Goal: Task Accomplishment & Management: Complete application form

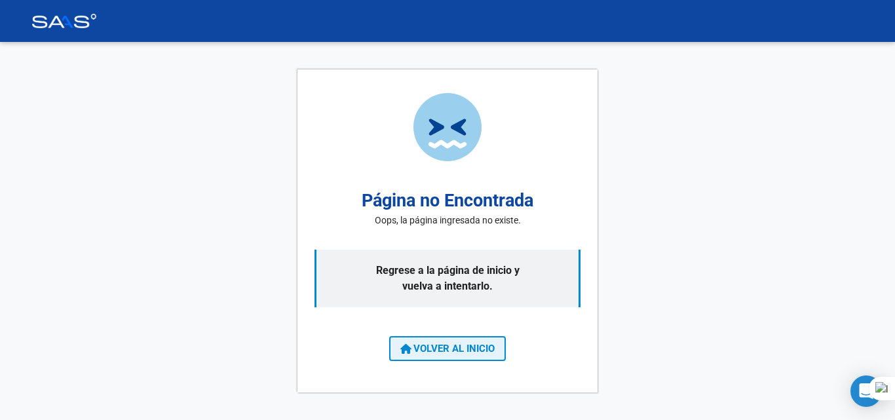
click at [440, 351] on span "VOLVER AL INICIO" at bounding box center [447, 349] width 94 height 12
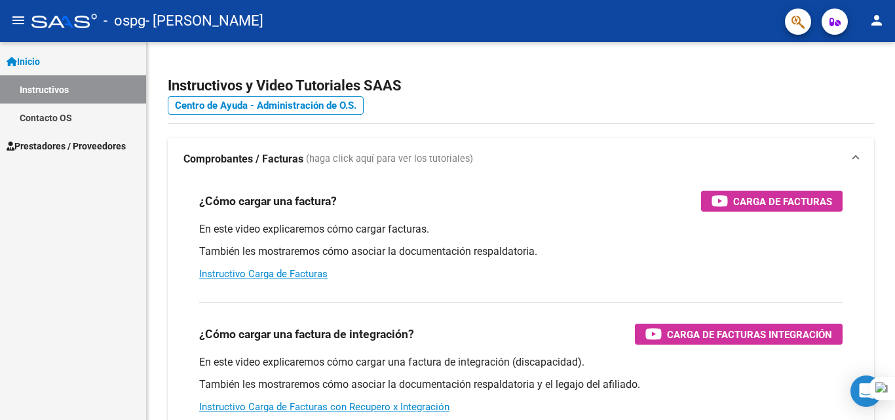
click at [43, 91] on link "Instructivos" at bounding box center [73, 89] width 146 height 28
click at [48, 56] on link "Inicio" at bounding box center [73, 61] width 146 height 28
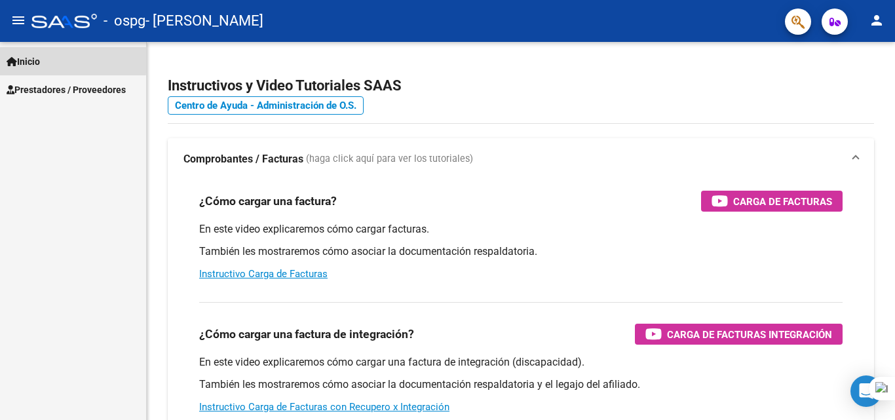
click at [40, 58] on span "Inicio" at bounding box center [23, 61] width 33 height 14
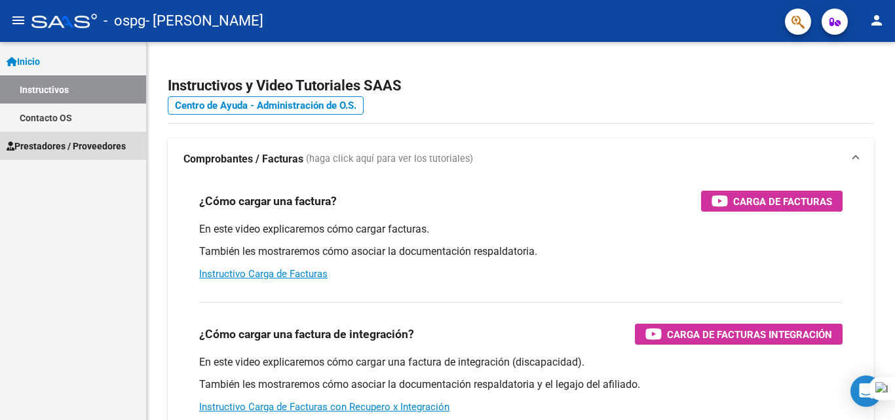
click at [100, 134] on link "Prestadores / Proveedores" at bounding box center [73, 146] width 146 height 28
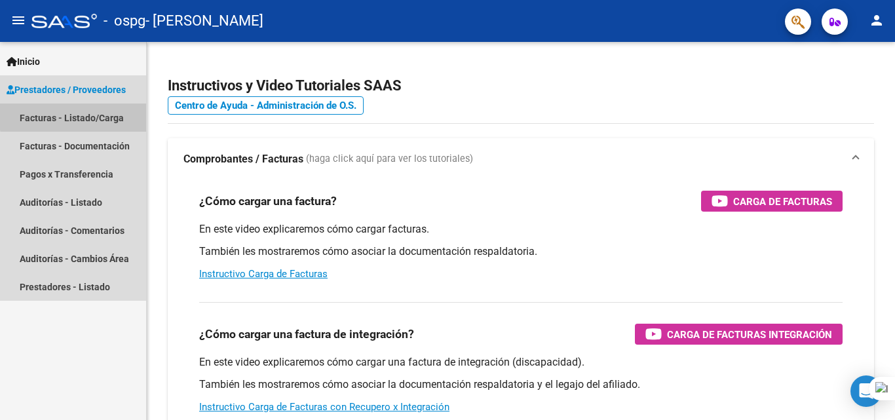
click at [76, 116] on link "Facturas - Listado/Carga" at bounding box center [73, 118] width 146 height 28
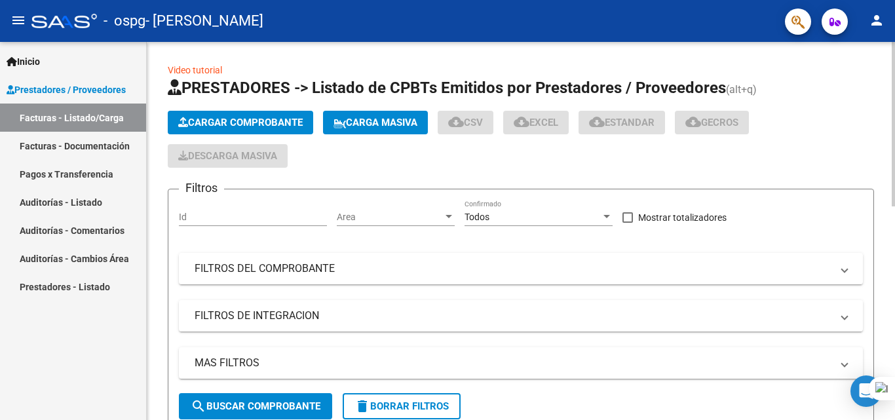
click at [238, 116] on button "Cargar Comprobante" at bounding box center [240, 123] width 145 height 24
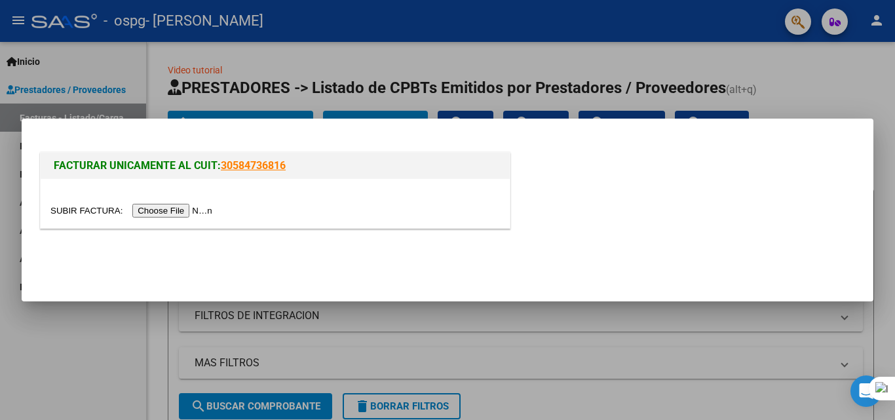
click at [188, 206] on input "file" at bounding box center [133, 211] width 166 height 14
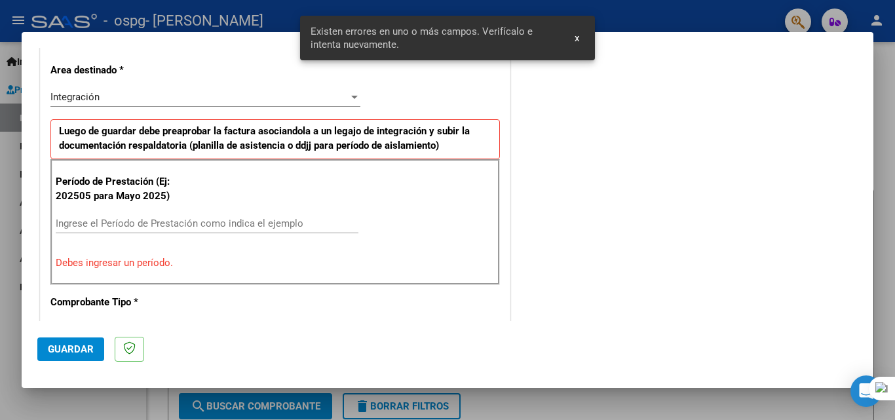
scroll to position [295, 0]
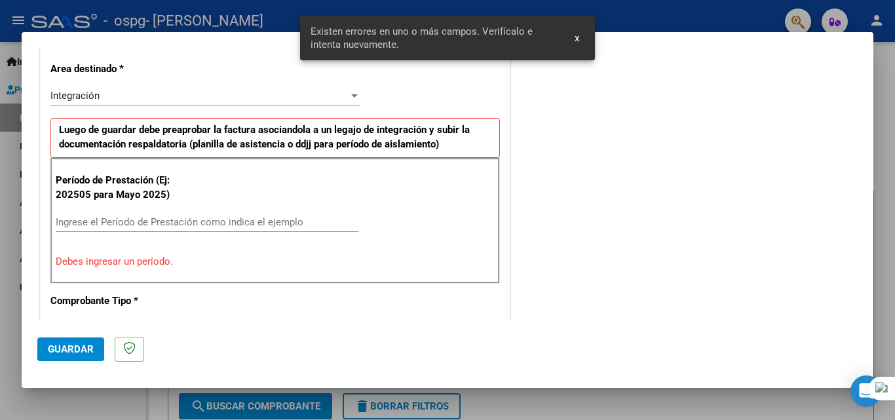
click at [216, 212] on div "Ingrese el Período de Prestación como indica el ejemplo" at bounding box center [207, 222] width 303 height 20
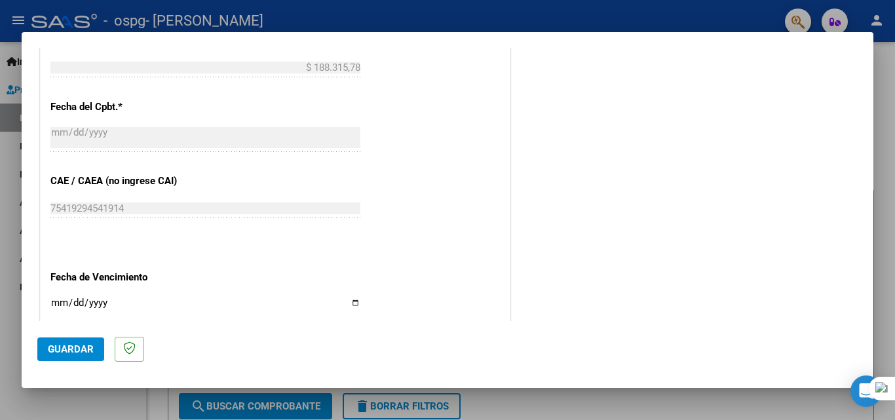
scroll to position [880, 0]
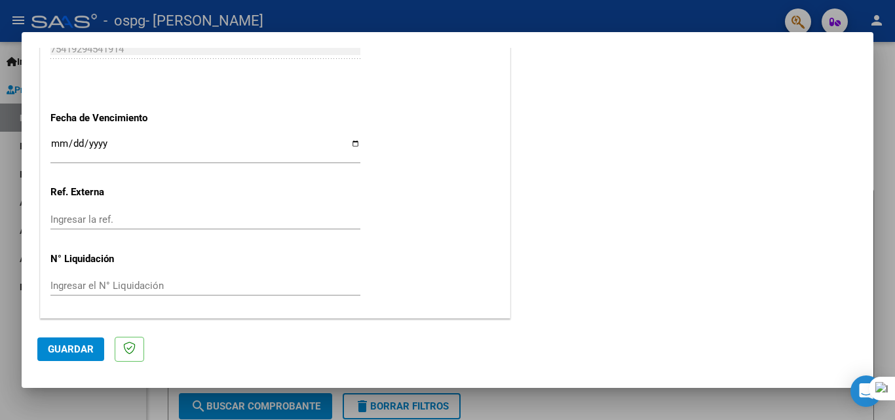
type input "202509"
click at [78, 356] on button "Guardar" at bounding box center [70, 349] width 67 height 24
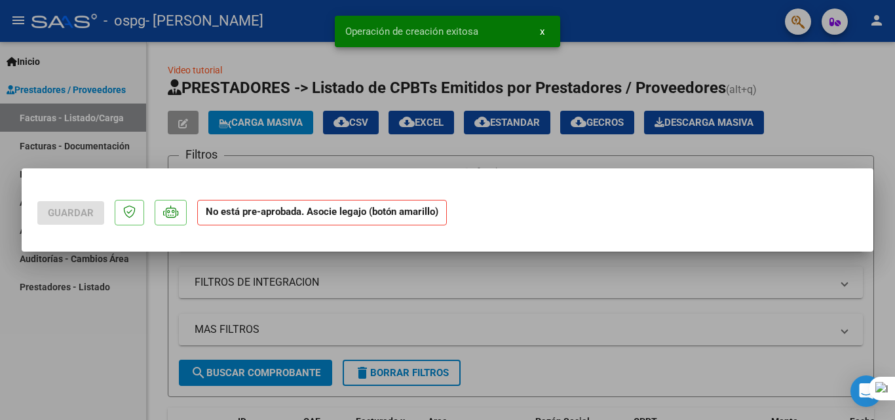
scroll to position [0, 0]
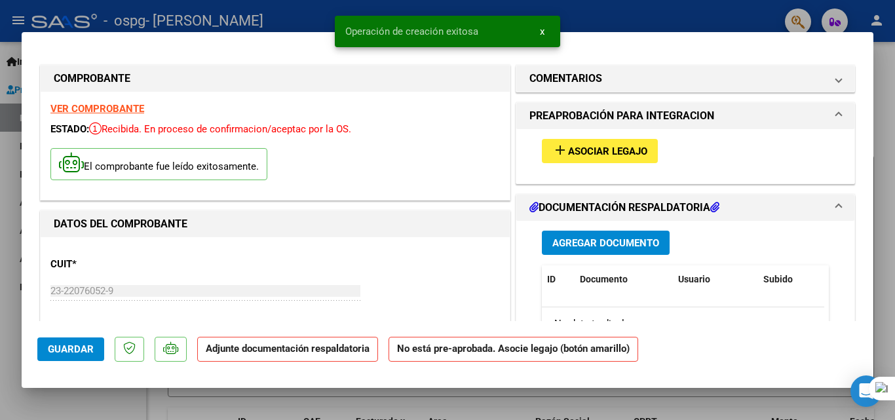
click at [576, 149] on span "Asociar Legajo" at bounding box center [607, 151] width 79 height 12
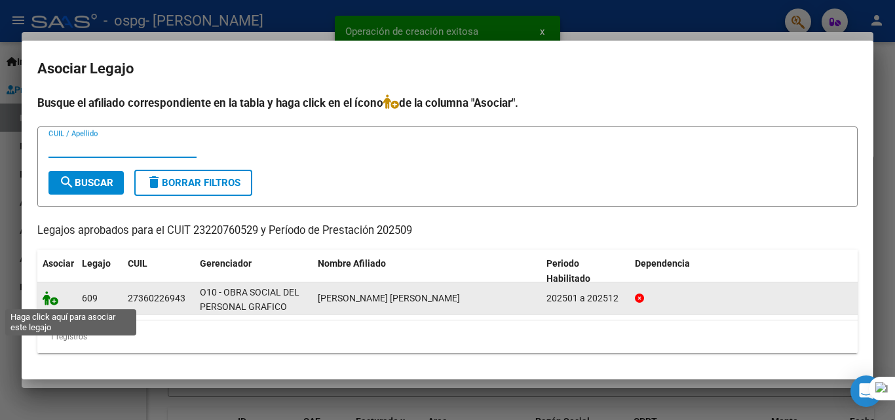
click at [48, 303] on icon at bounding box center [51, 298] width 16 height 14
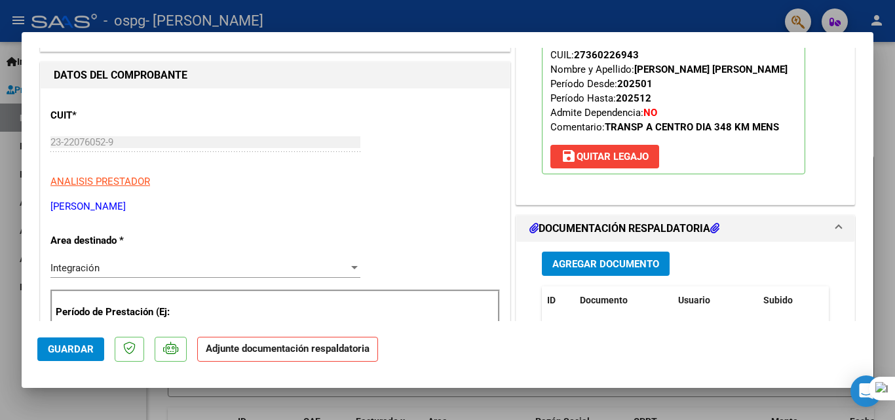
scroll to position [262, 0]
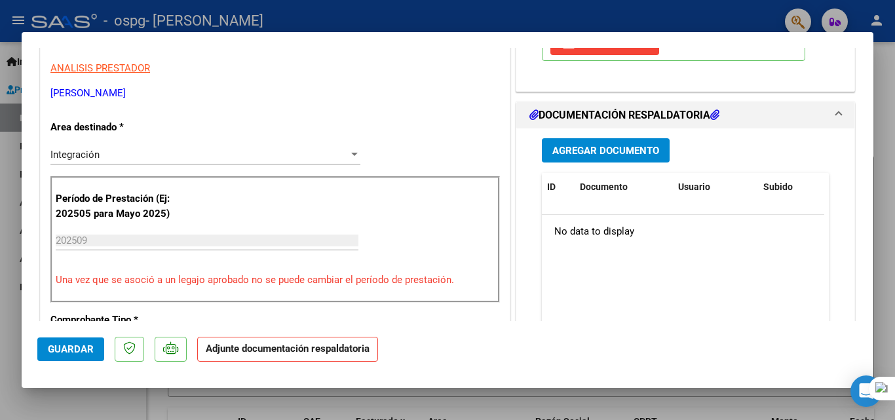
click at [564, 142] on button "Agregar Documento" at bounding box center [606, 150] width 128 height 24
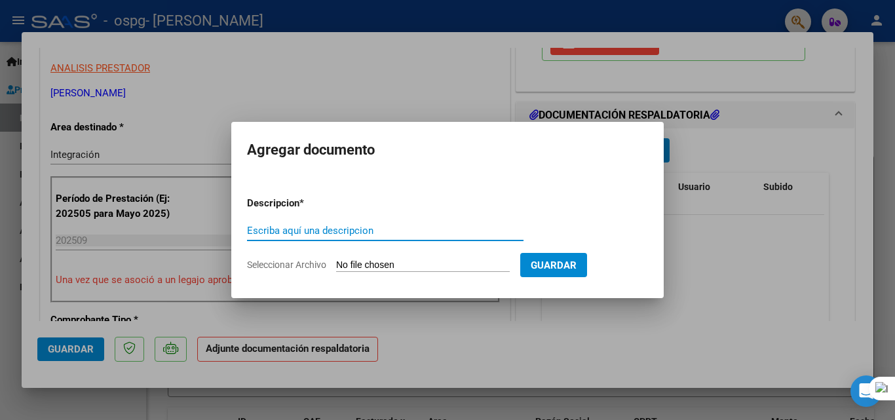
click at [482, 272] on form "Descripcion * Escriba aquí una descripcion Seleccionar Archivo Guardar" at bounding box center [447, 234] width 401 height 96
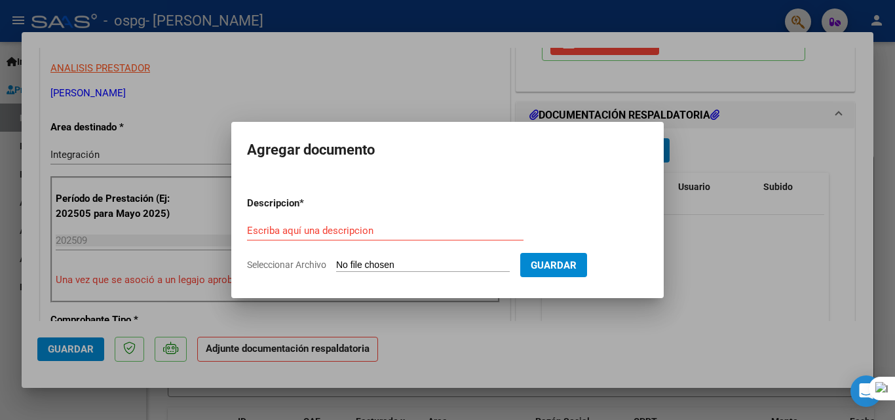
click at [329, 231] on input "Escriba aquí una descripcion" at bounding box center [385, 231] width 276 height 12
type input "A"
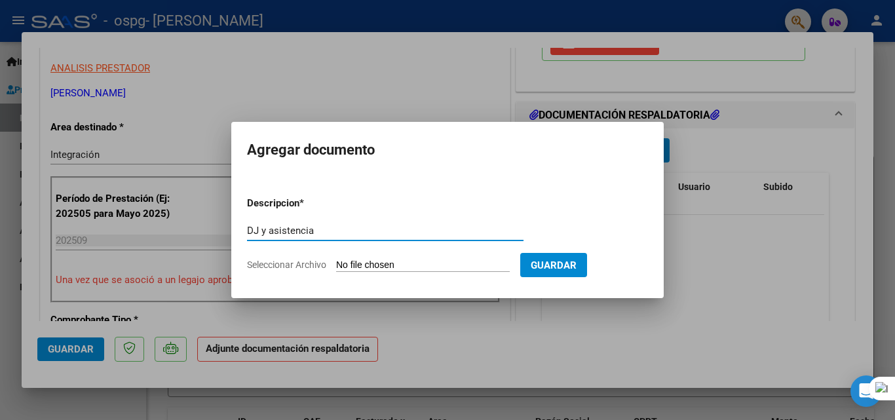
type input "DJ y asistencia"
click at [495, 264] on input "Seleccionar Archivo" at bounding box center [423, 265] width 174 height 12
type input "C:\fakepath\[PERSON_NAME] septiembre .pdf"
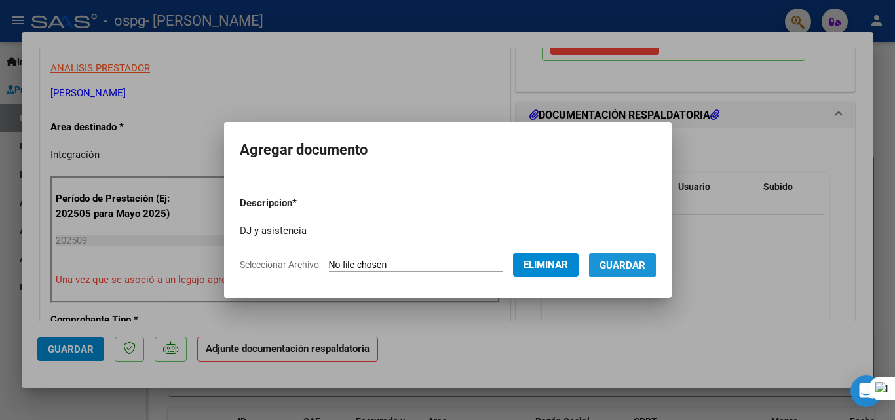
click at [627, 265] on span "Guardar" at bounding box center [622, 265] width 46 height 12
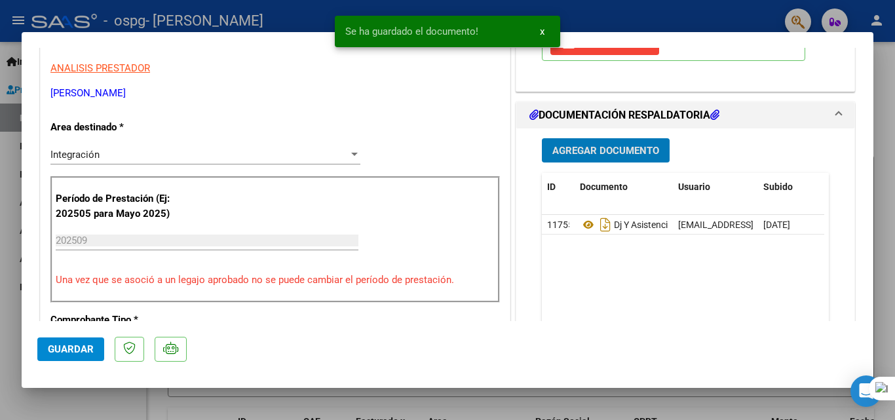
click at [585, 151] on span "Agregar Documento" at bounding box center [605, 151] width 107 height 12
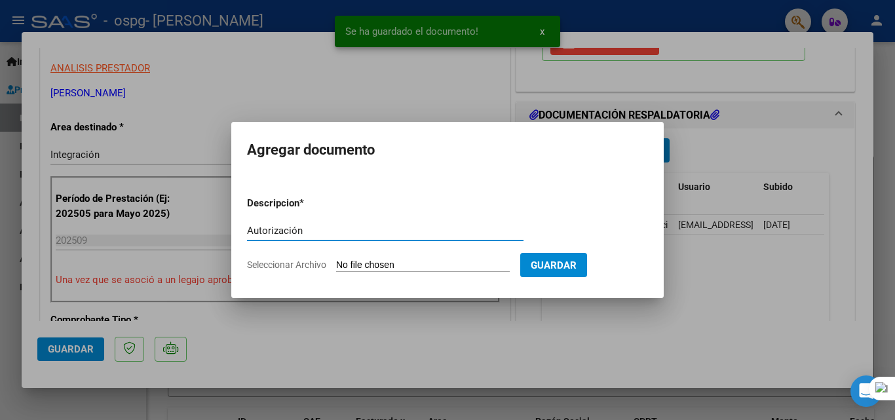
type input "Autorización"
click at [413, 261] on input "Seleccionar Archivo" at bounding box center [423, 265] width 174 height 12
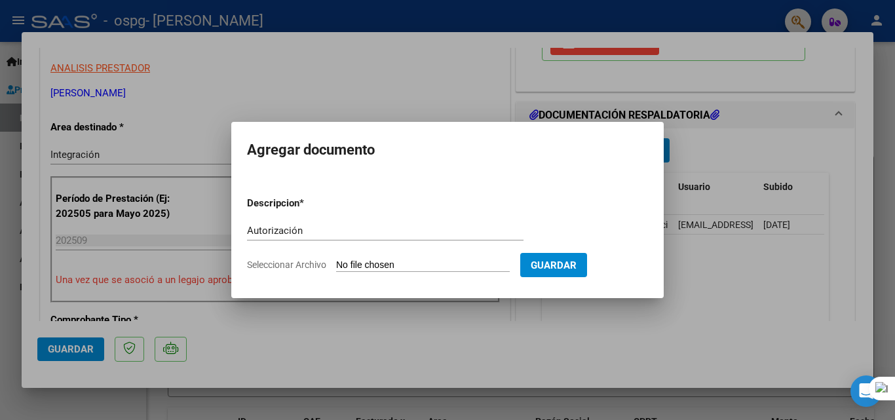
type input "C:\fakepath\Autorizacion [PERSON_NAME] 2025.odt"
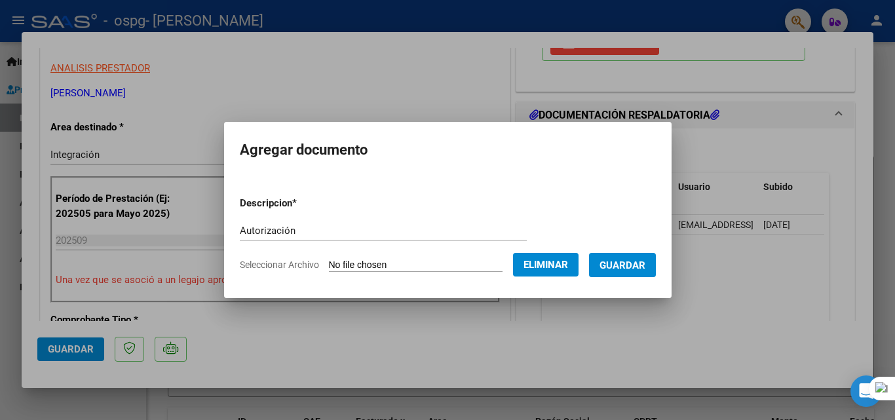
click at [620, 263] on span "Guardar" at bounding box center [622, 265] width 46 height 12
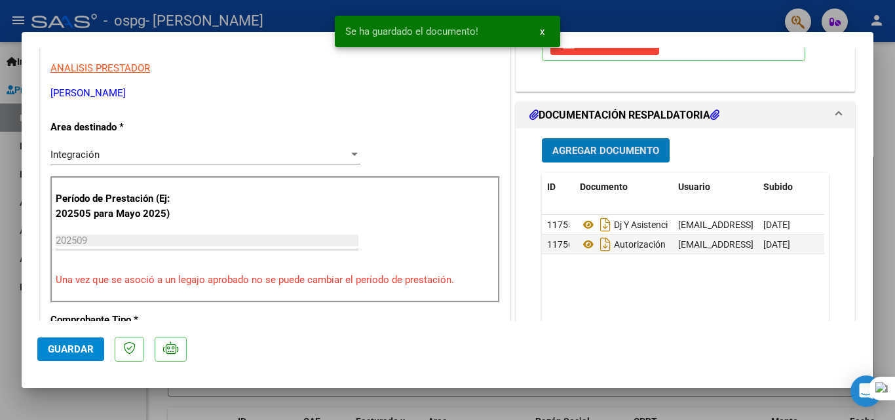
scroll to position [328, 0]
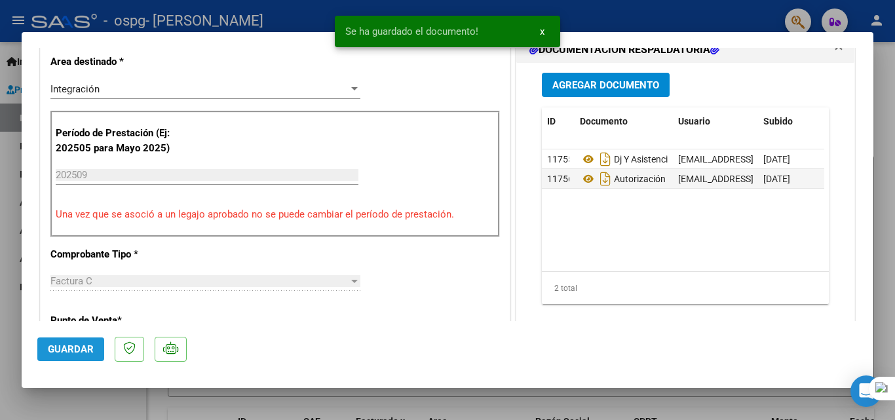
click at [66, 351] on span "Guardar" at bounding box center [71, 349] width 46 height 12
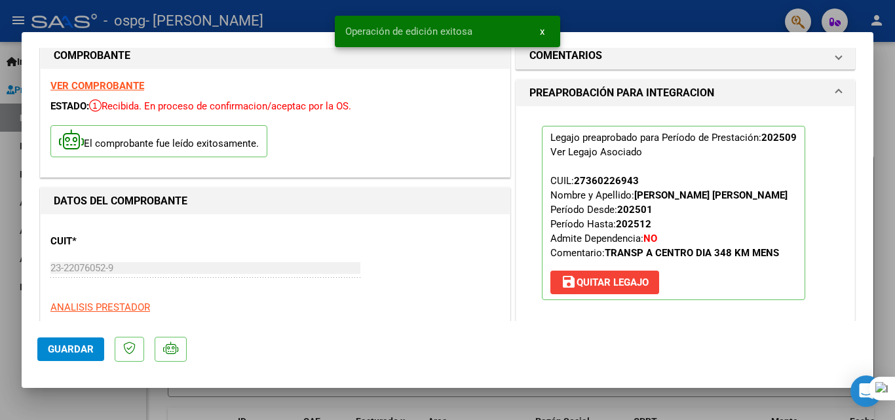
scroll to position [0, 0]
